Goal: Transaction & Acquisition: Register for event/course

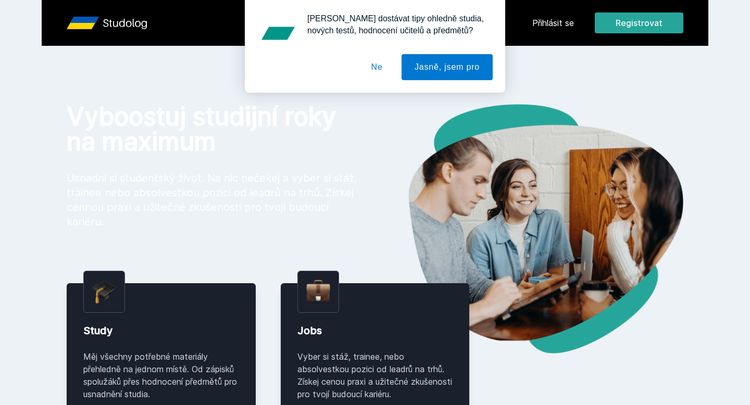
click at [368, 64] on button "Ne" at bounding box center [377, 67] width 38 height 26
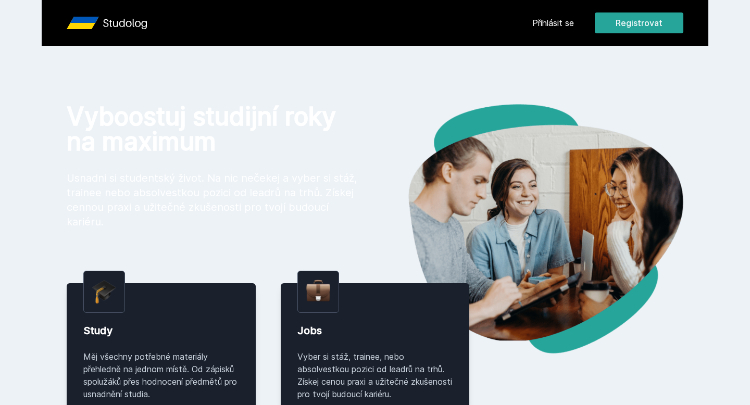
click at [627, 12] on header "Přihlásit se Registrovat" at bounding box center [375, 23] width 667 height 46
click at [625, 26] on button "Registrovat" at bounding box center [639, 23] width 89 height 21
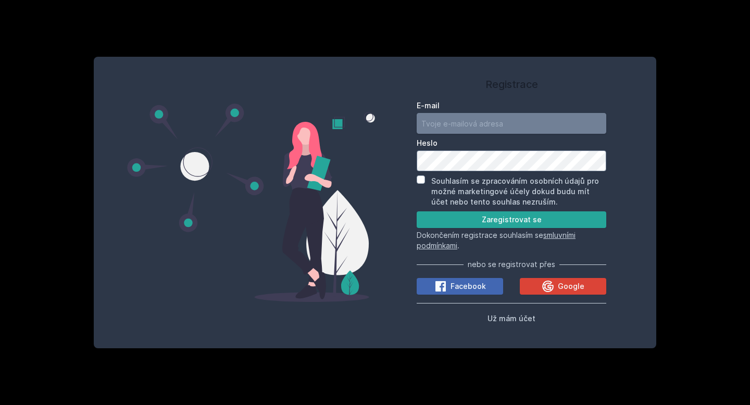
click at [490, 116] on input "E-mail" at bounding box center [512, 123] width 190 height 21
type input "[EMAIL_ADDRESS][DOMAIN_NAME]"
click at [528, 216] on button "Zaregistrovat se" at bounding box center [512, 220] width 190 height 17
click at [423, 178] on input "Souhlasím se zpracováním osobních údajů pro možné marketingové účely dokud budu…" at bounding box center [421, 180] width 8 height 8
checkbox input "true"
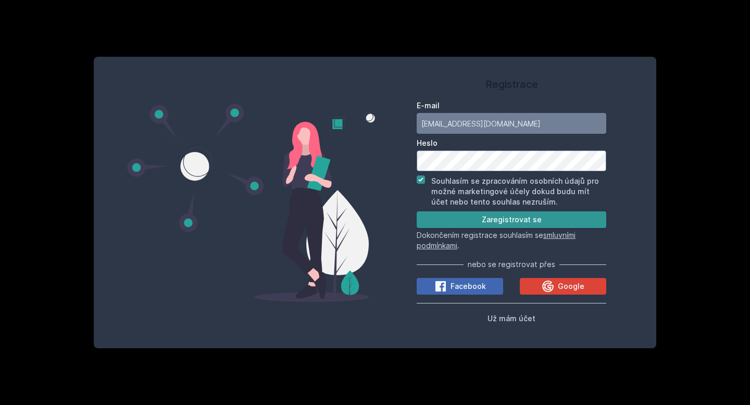
click at [453, 217] on button "Zaregistrovat se" at bounding box center [512, 220] width 190 height 17
click at [464, 222] on button "Zaregistrovat se" at bounding box center [512, 220] width 190 height 17
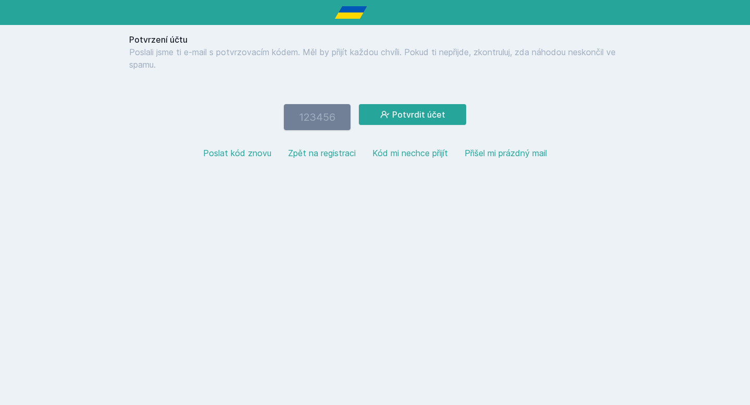
paste input "485144"
type input "485144"
click at [359, 104] on button "Potvrdit účet" at bounding box center [412, 114] width 107 height 21
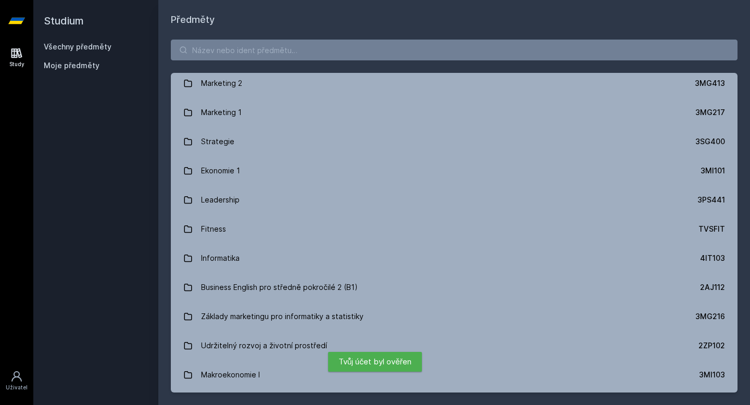
scroll to position [968, 0]
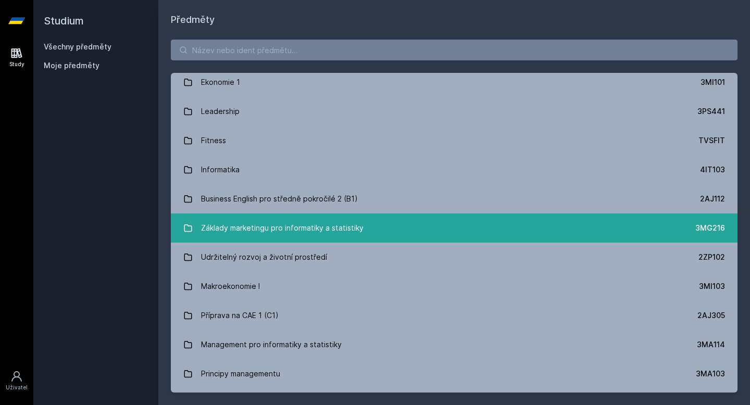
click at [382, 215] on link "Základy marketingu pro informatiky a statistiky 3MG216" at bounding box center [454, 228] width 567 height 29
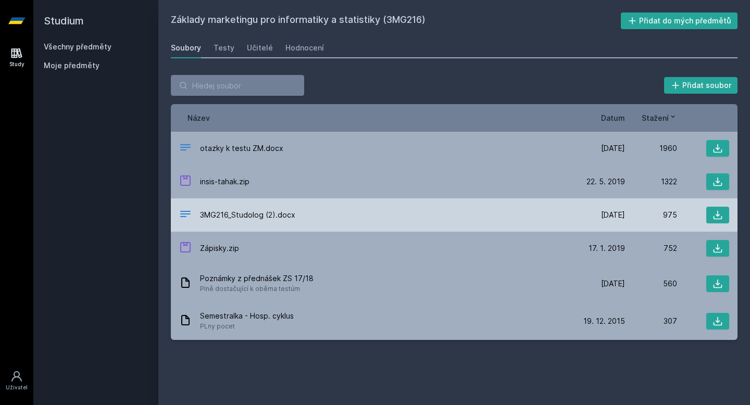
click at [266, 217] on span "3MG216_Studolog (2).docx" at bounding box center [247, 215] width 95 height 10
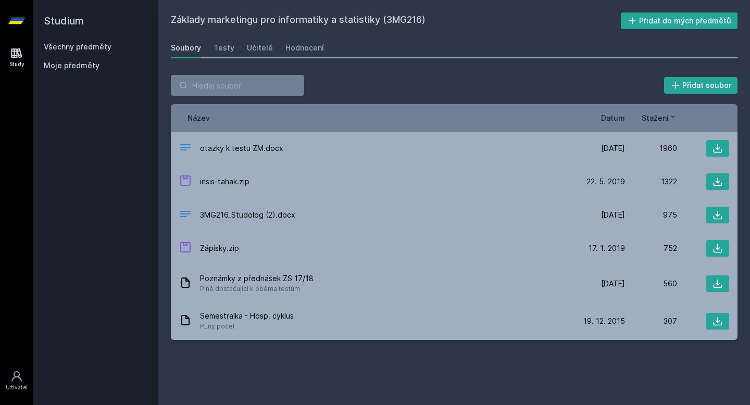
click at [101, 43] on link "Všechny předměty" at bounding box center [78, 46] width 68 height 9
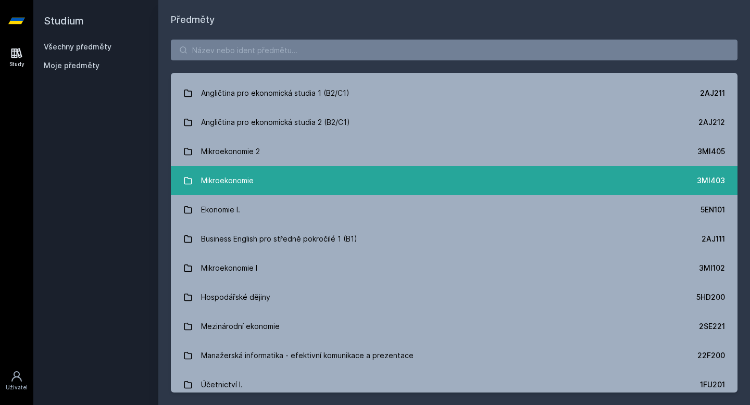
scroll to position [141, 0]
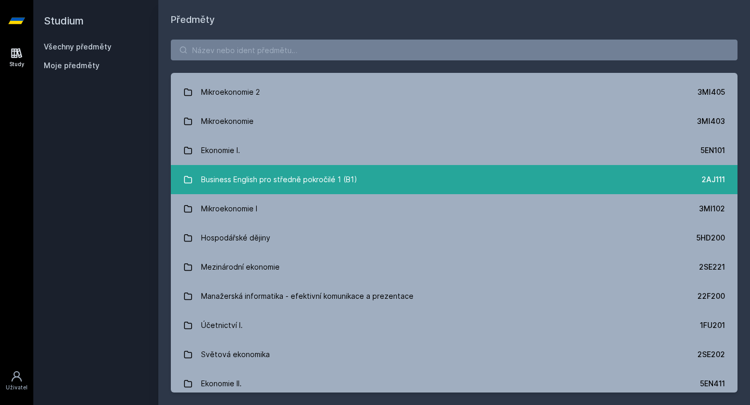
click at [398, 170] on link "Business English pro středně pokročilé 1 (B1) 2AJ111" at bounding box center [454, 179] width 567 height 29
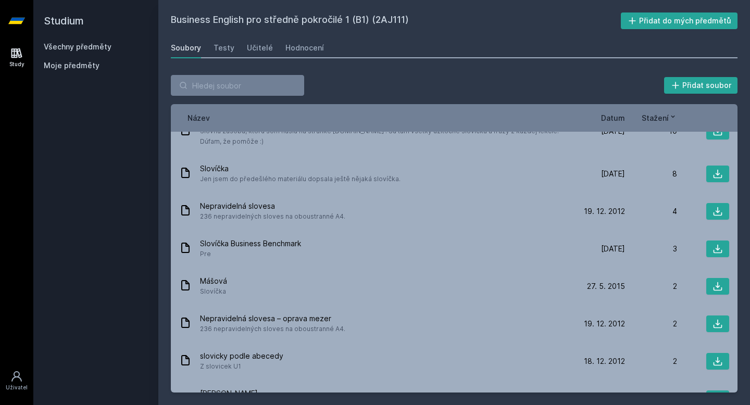
scroll to position [587, 0]
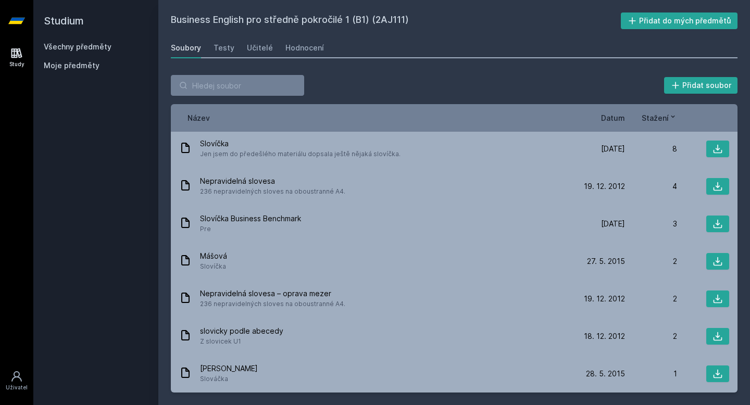
click at [94, 47] on link "Všechny předměty" at bounding box center [78, 46] width 68 height 9
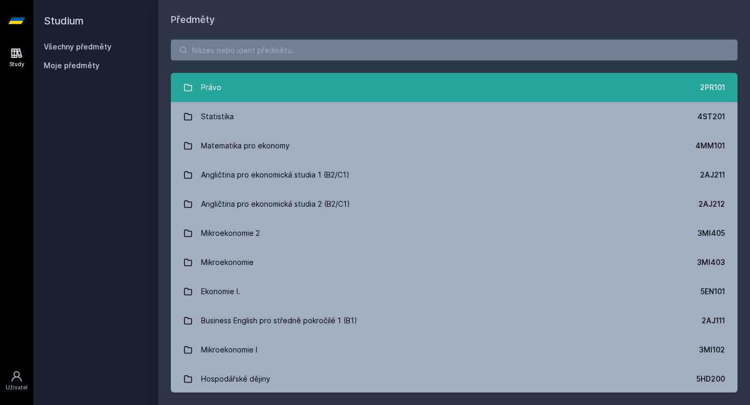
click at [264, 89] on link "Právo 2PR101" at bounding box center [454, 87] width 567 height 29
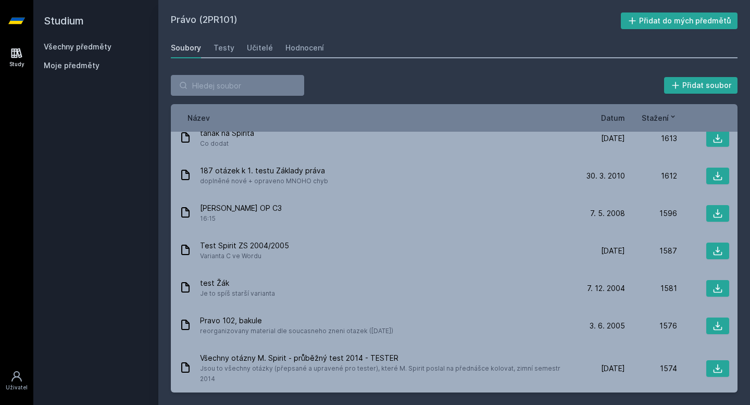
scroll to position [5576, 0]
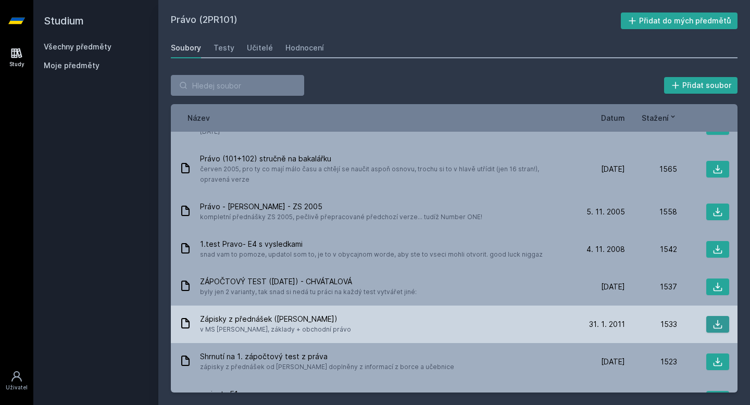
click at [713, 319] on icon at bounding box center [718, 324] width 10 height 10
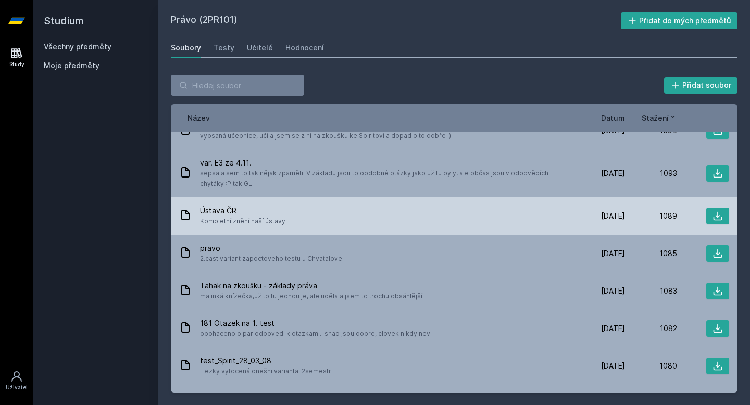
scroll to position [10250, 0]
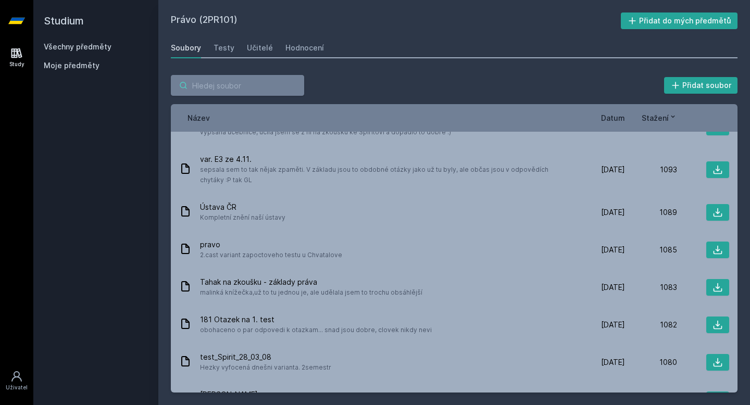
click at [243, 85] on input "search" at bounding box center [237, 85] width 133 height 21
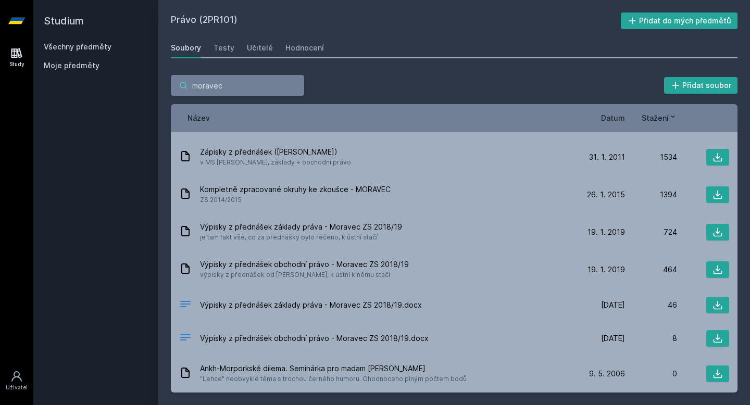
scroll to position [0, 0]
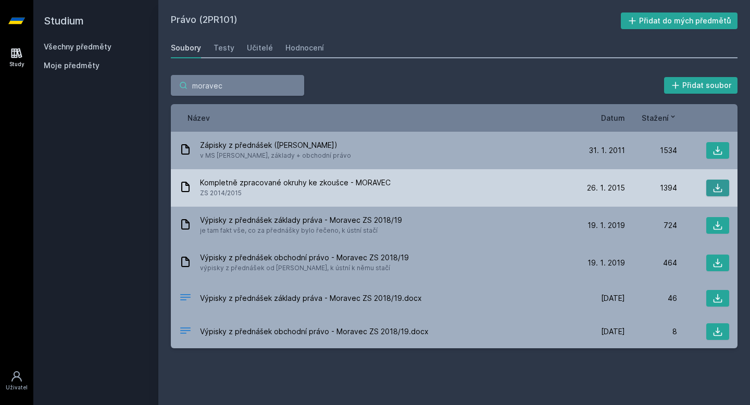
type input "moravec"
click at [716, 185] on icon at bounding box center [718, 188] width 10 height 10
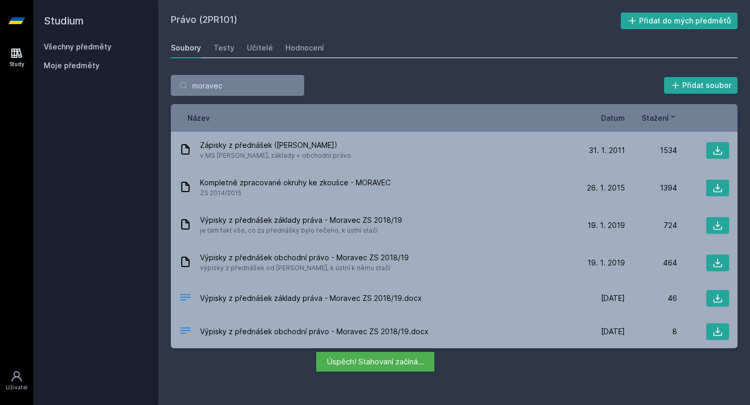
click at [107, 43] on link "Všechny předměty" at bounding box center [78, 46] width 68 height 9
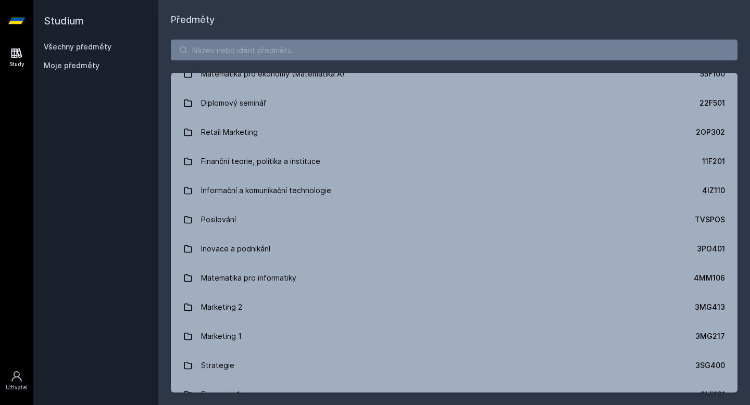
scroll to position [656, 0]
click at [293, 185] on div "Informační a komunikační technologie" at bounding box center [266, 190] width 130 height 21
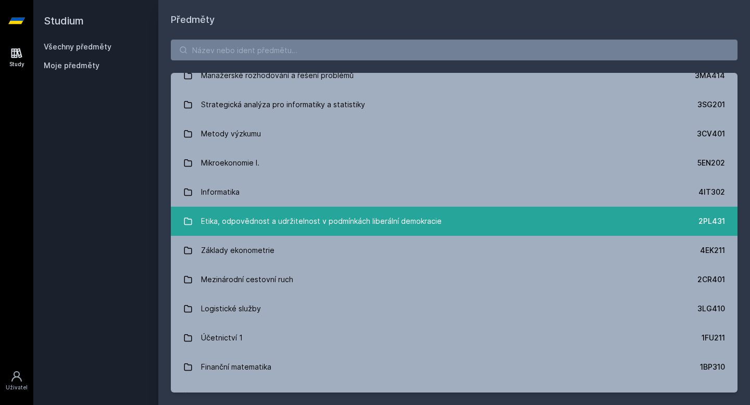
scroll to position [2483, 0]
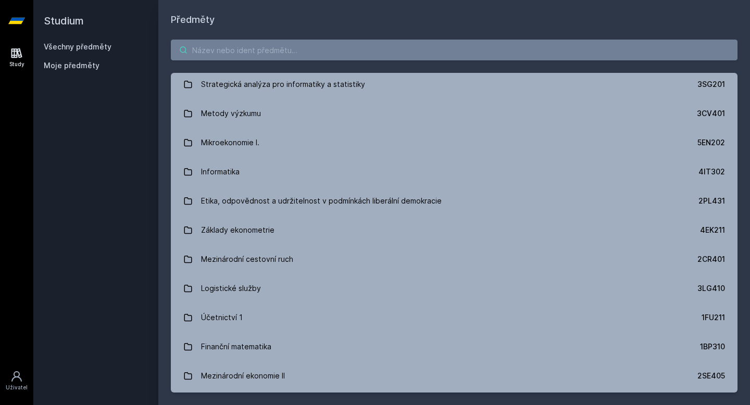
click at [266, 56] on input "search" at bounding box center [454, 50] width 567 height 21
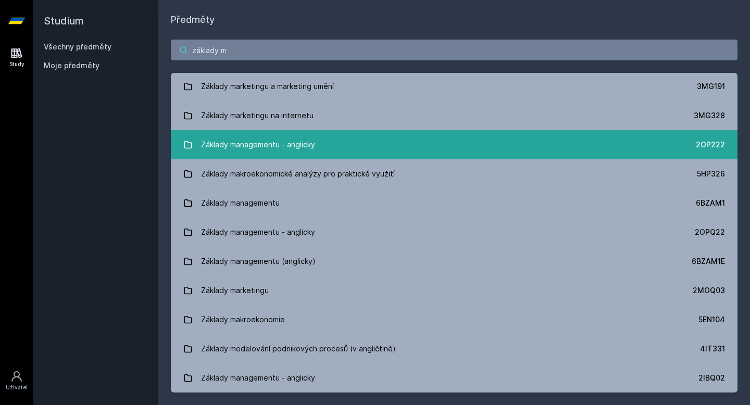
scroll to position [0, 0]
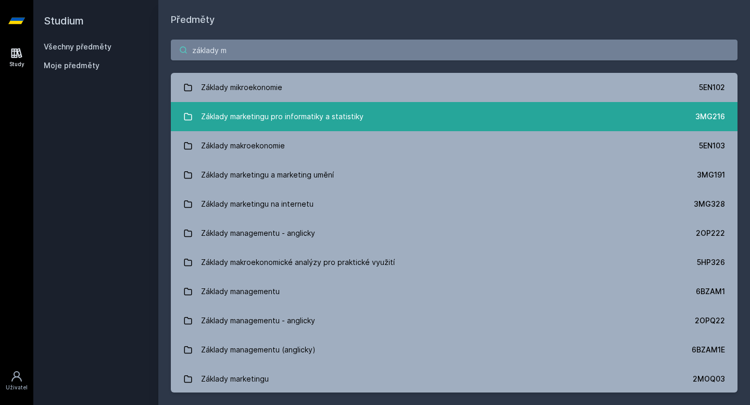
type input "základy m"
click at [334, 114] on div "Základy marketingu pro informatiky a statistiky" at bounding box center [282, 116] width 163 height 21
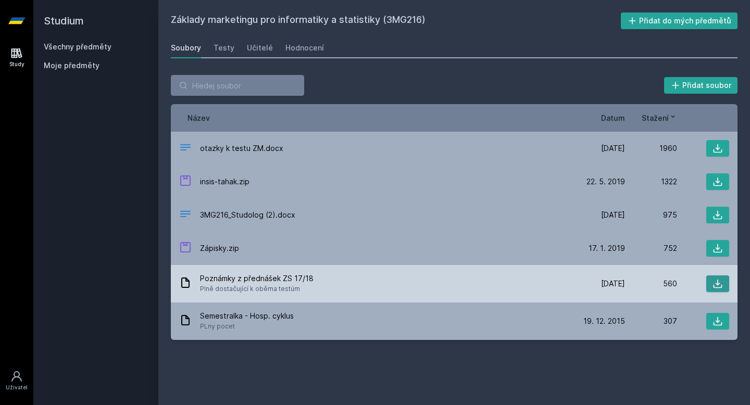
click at [719, 285] on icon at bounding box center [718, 284] width 10 height 10
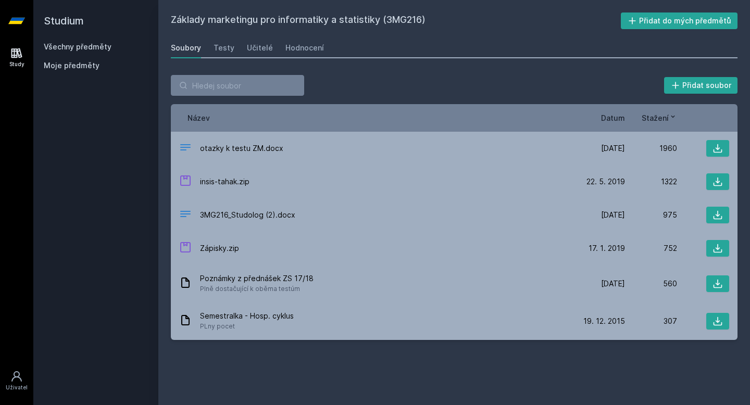
click at [73, 47] on link "Všechny předměty" at bounding box center [78, 46] width 68 height 9
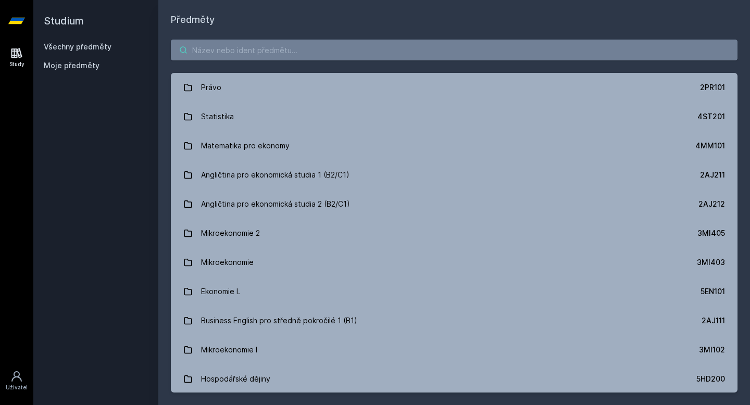
click at [255, 54] on input "search" at bounding box center [454, 50] width 567 height 21
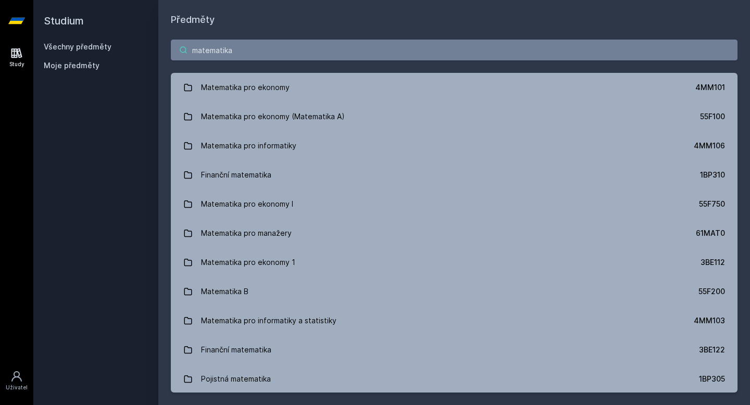
type input "matematika"
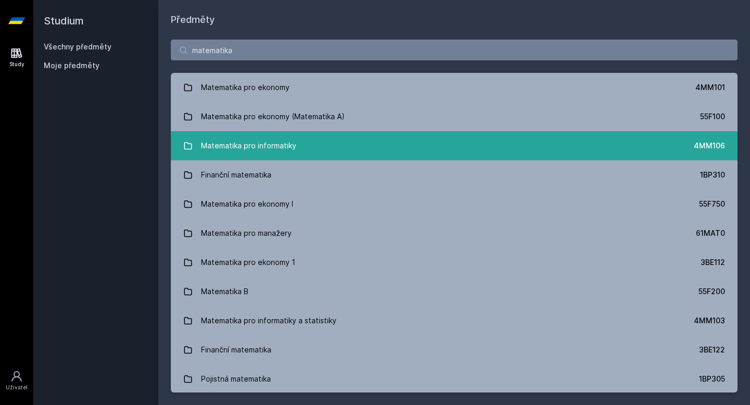
click at [326, 136] on link "Matematika pro informatiky 4MM106" at bounding box center [454, 145] width 567 height 29
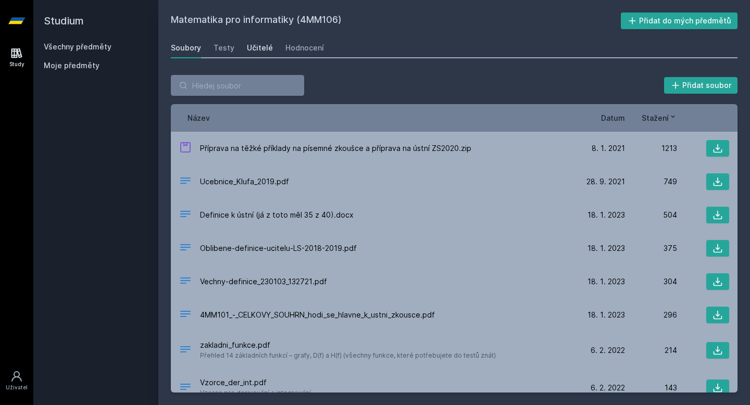
click at [259, 43] on div "Učitelé" at bounding box center [260, 48] width 26 height 10
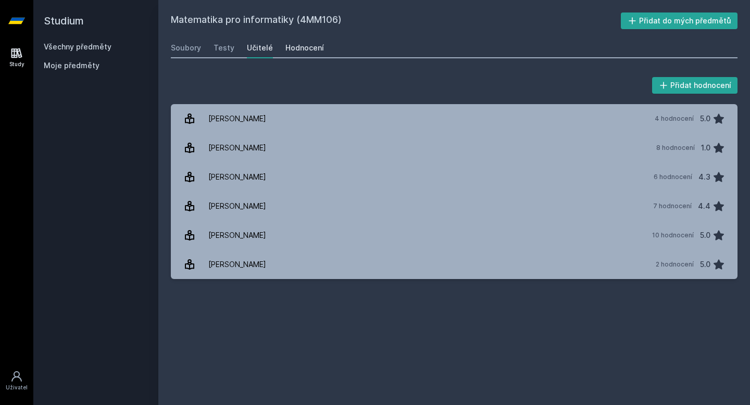
click at [295, 50] on div "Hodnocení" at bounding box center [305, 48] width 39 height 10
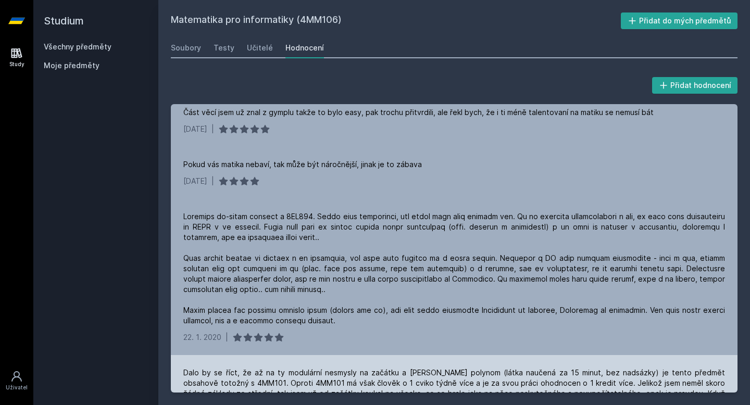
scroll to position [201, 0]
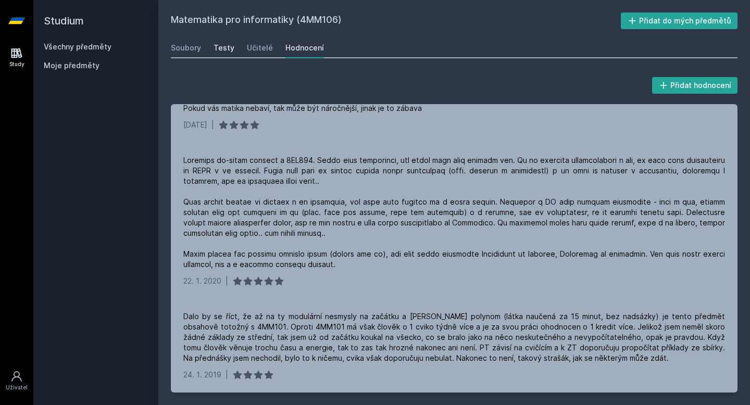
click at [219, 49] on div "Testy" at bounding box center [224, 48] width 21 height 10
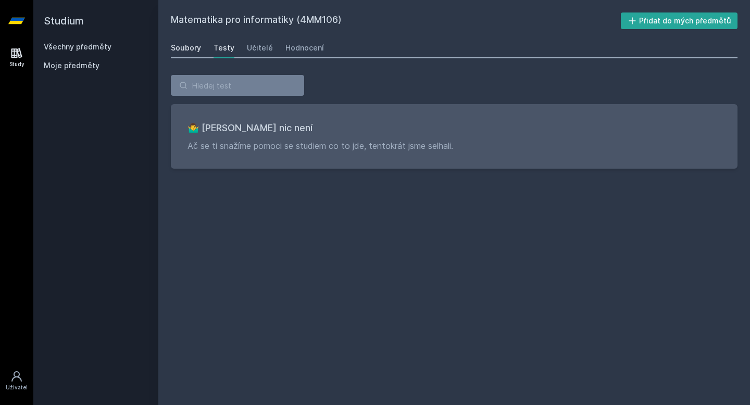
click at [192, 55] on link "Soubory" at bounding box center [186, 48] width 30 height 21
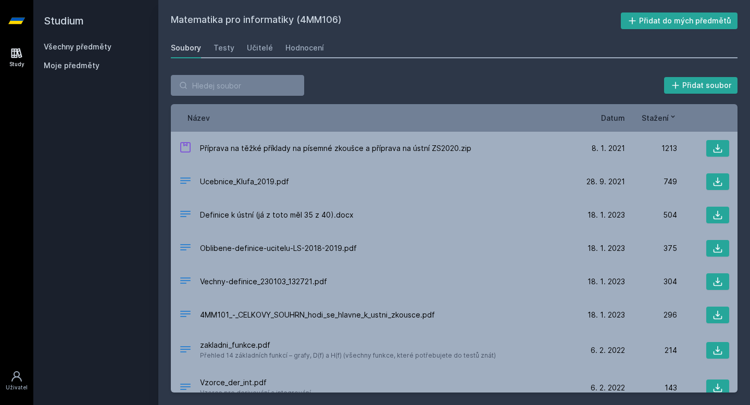
click at [82, 51] on link "Všechny předměty" at bounding box center [78, 46] width 68 height 9
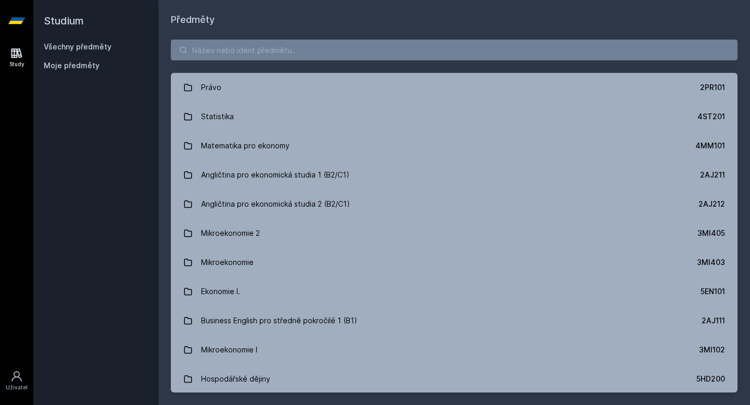
click at [82, 51] on link "Všechny předměty" at bounding box center [78, 46] width 68 height 9
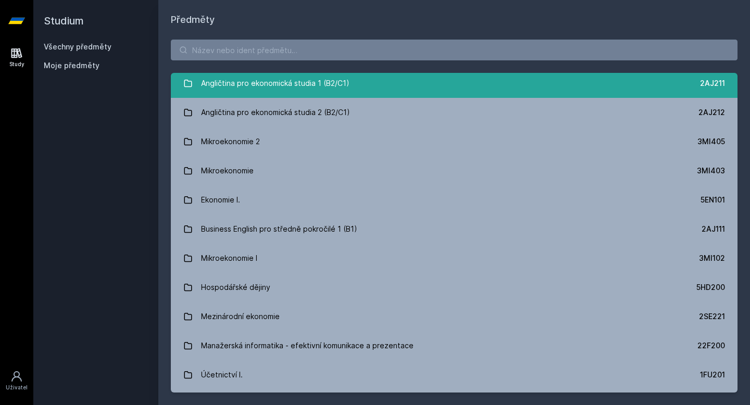
scroll to position [96, 0]
